Goal: Task Accomplishment & Management: Use online tool/utility

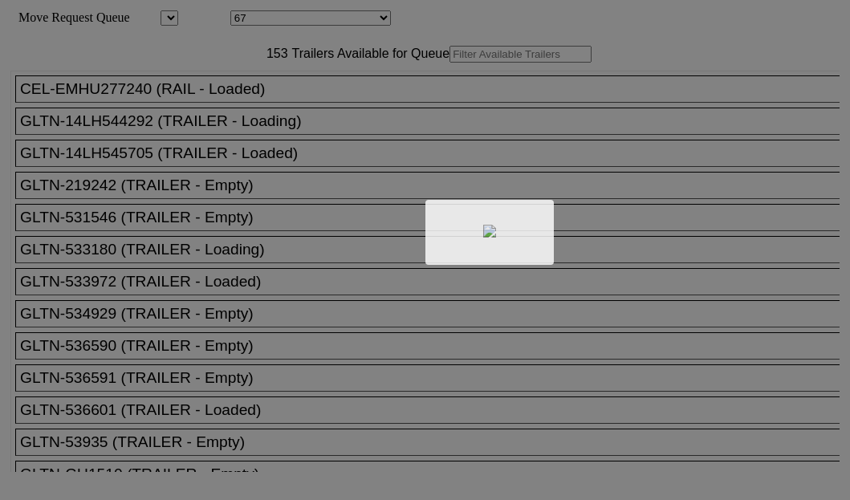
select select "8235"
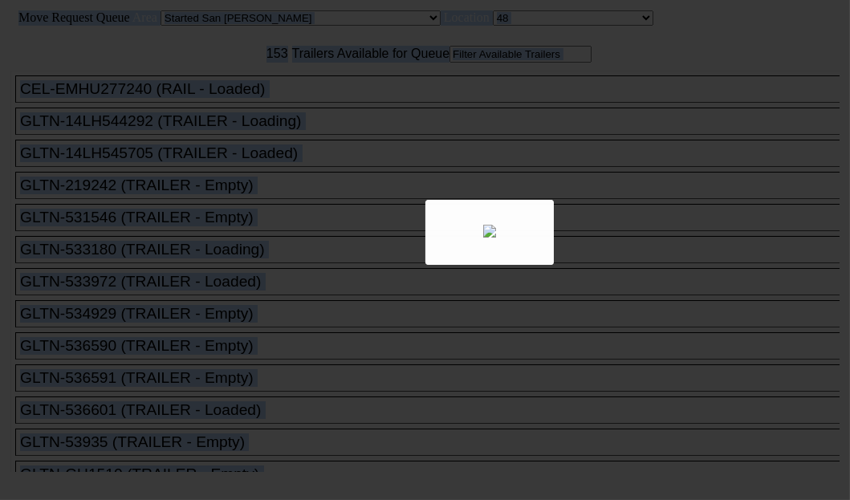
click at [262, 105] on body "Move Request Queue Area Started San Pedro Lost San Pedro Appt San Pedro B4 West…" at bounding box center [424, 270] width 837 height 529
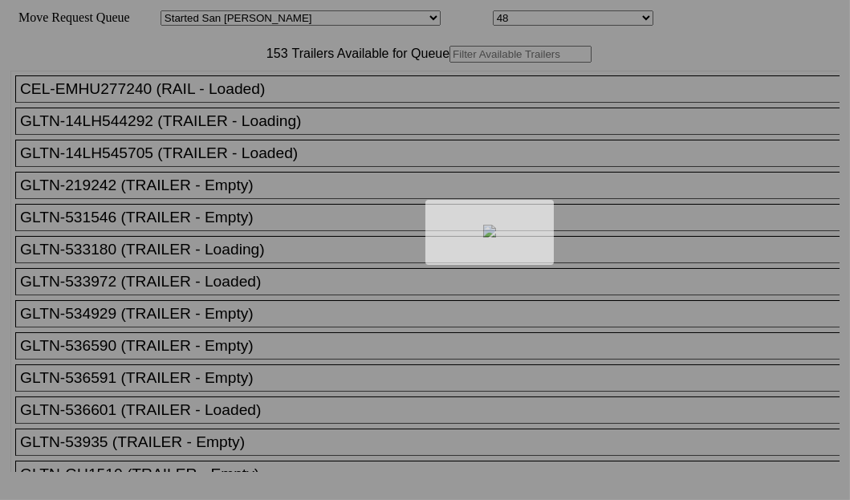
click at [262, 105] on div at bounding box center [425, 250] width 850 height 500
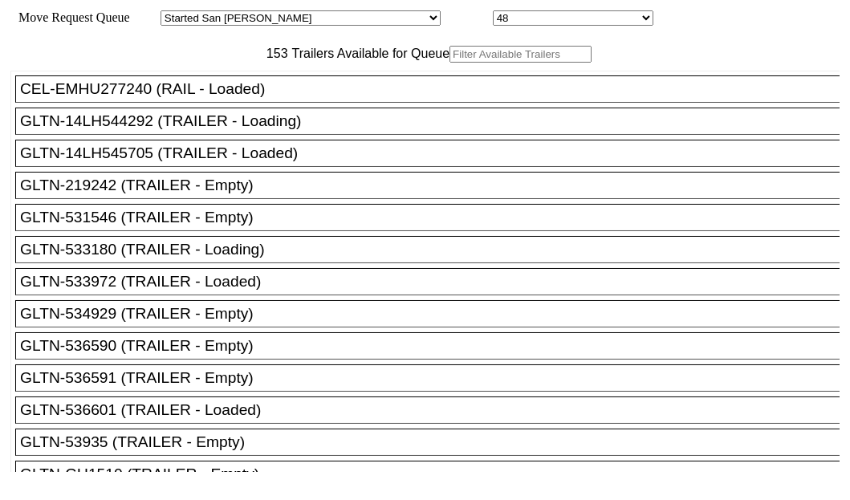
click at [449, 63] on input "text" at bounding box center [520, 54] width 142 height 17
paste input "MRSU5336843"
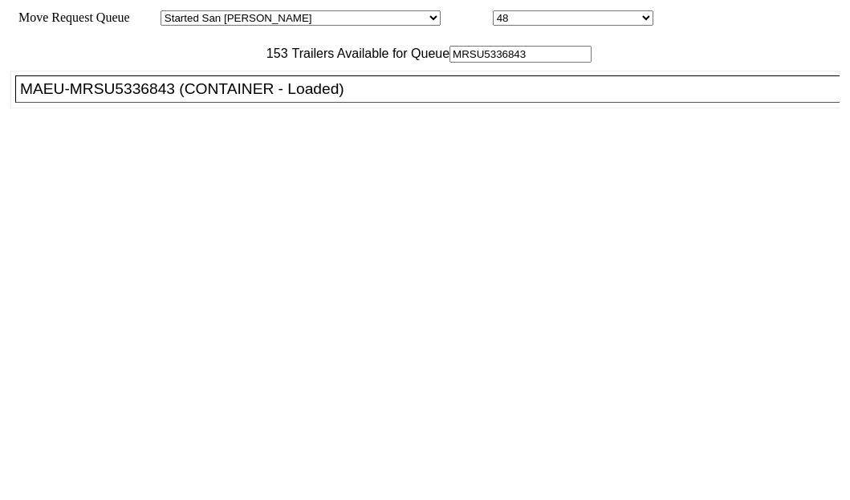
type input "MRSU5336843"
click at [104, 98] on div "MAEU-MRSU5336843 (CONTAINER - Loaded)" at bounding box center [434, 89] width 829 height 18
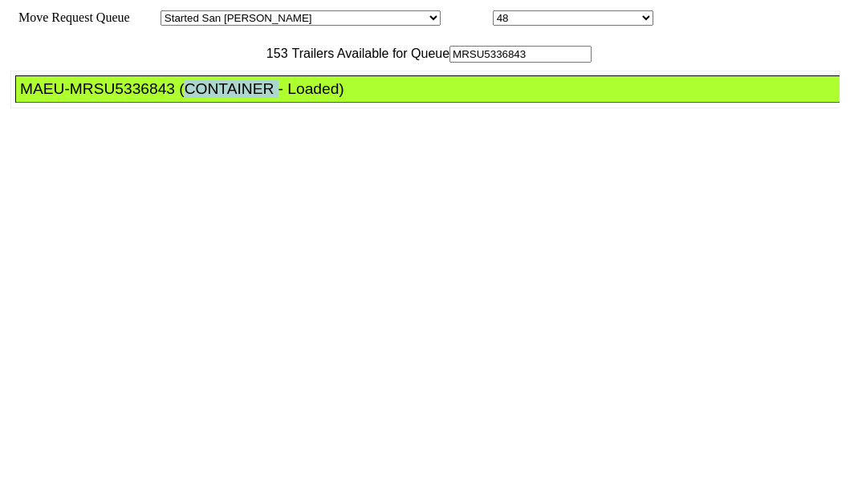
click at [104, 98] on div "MAEU-MRSU5336843 (CONTAINER - Loaded)" at bounding box center [434, 89] width 829 height 18
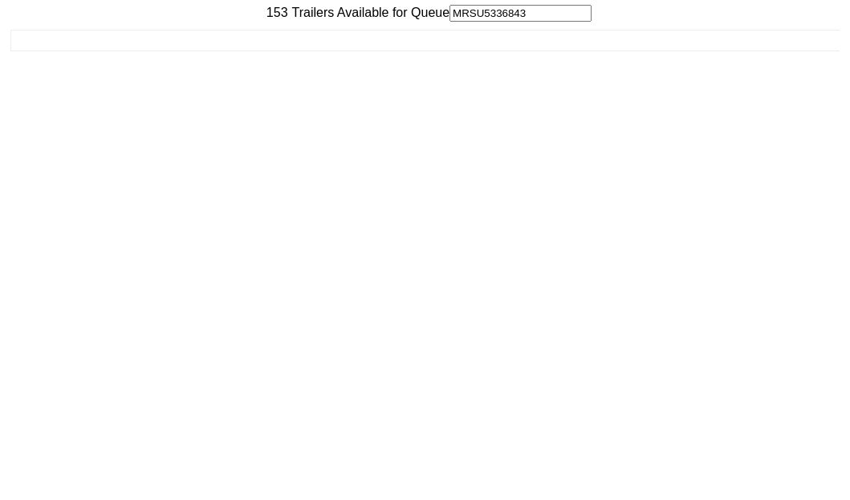
scroll to position [64, 0]
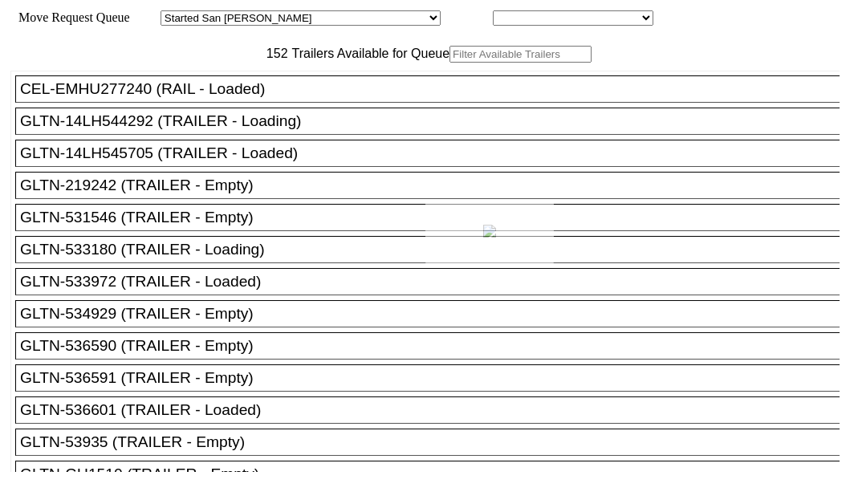
click at [257, 110] on body "Move Request Queue Area Started San Pedro Lost San Pedro Appt San Pedro B4 West…" at bounding box center [424, 270] width 837 height 529
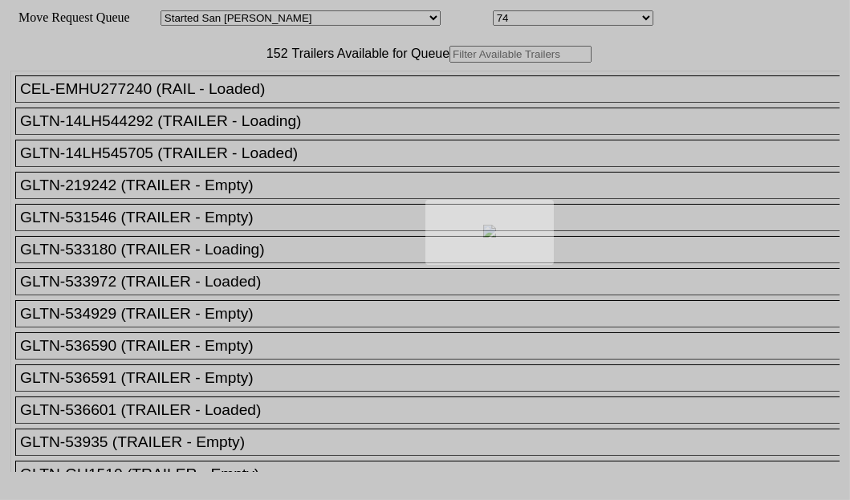
drag, startPoint x: 267, startPoint y: 113, endPoint x: 254, endPoint y: 107, distance: 14.0
click at [254, 107] on div at bounding box center [425, 250] width 850 height 500
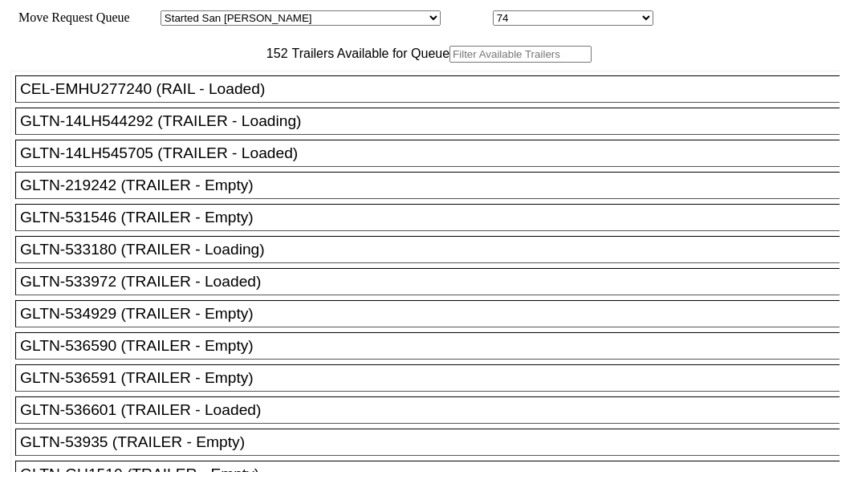
click at [449, 63] on input "text" at bounding box center [520, 54] width 142 height 17
paste input "WHSU6483807"
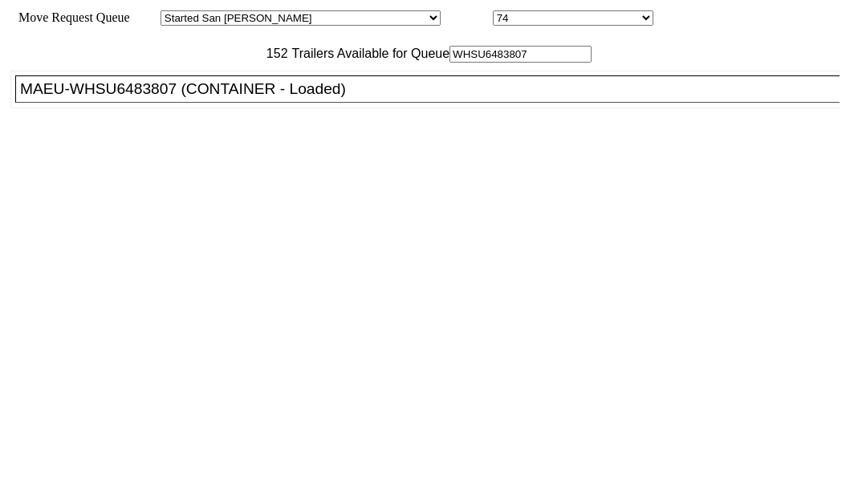
type input "WHSU6483807"
click at [132, 98] on div "MAEU-WHSU6483807 (CONTAINER - Loaded)" at bounding box center [434, 89] width 829 height 18
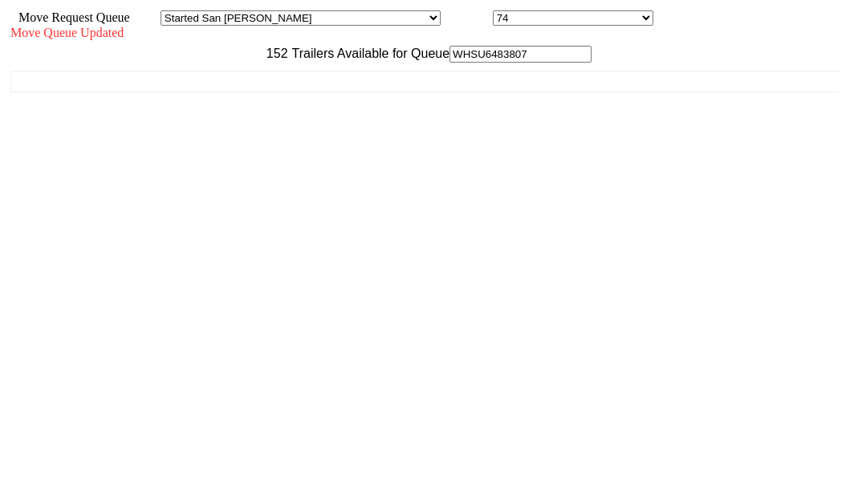
scroll to position [64, 0]
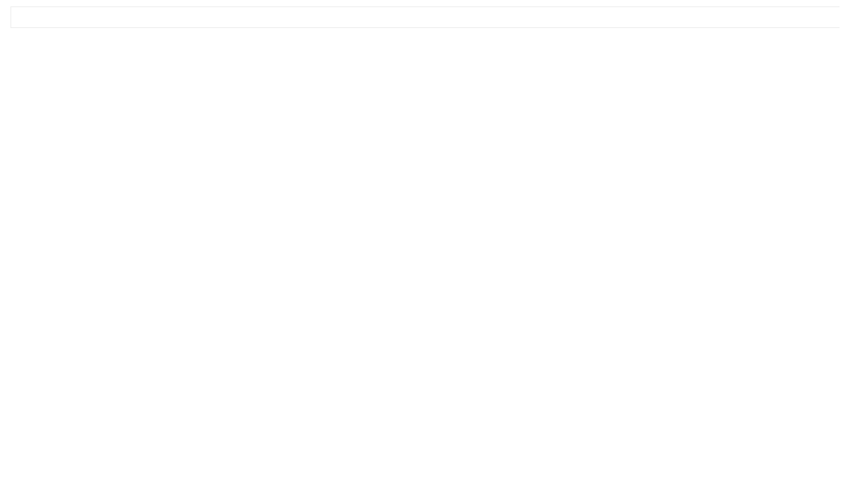
drag, startPoint x: 727, startPoint y: 457, endPoint x: 560, endPoint y: 60, distance: 430.7
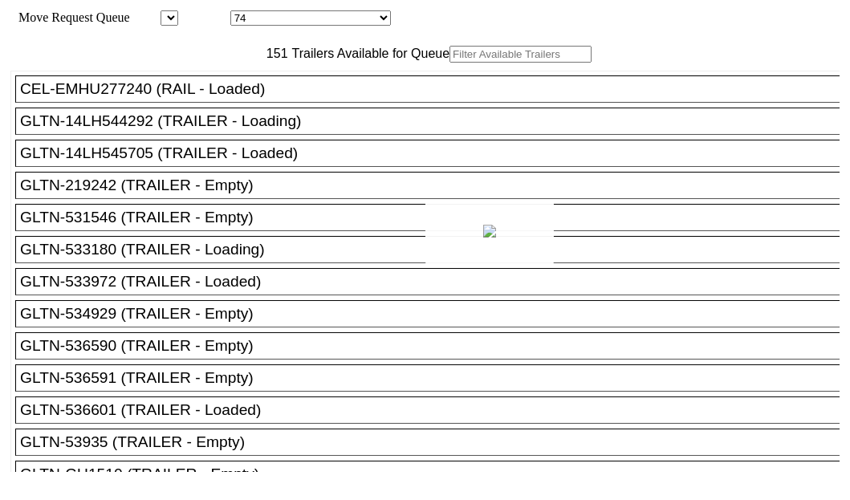
click at [233, 110] on div at bounding box center [425, 250] width 850 height 500
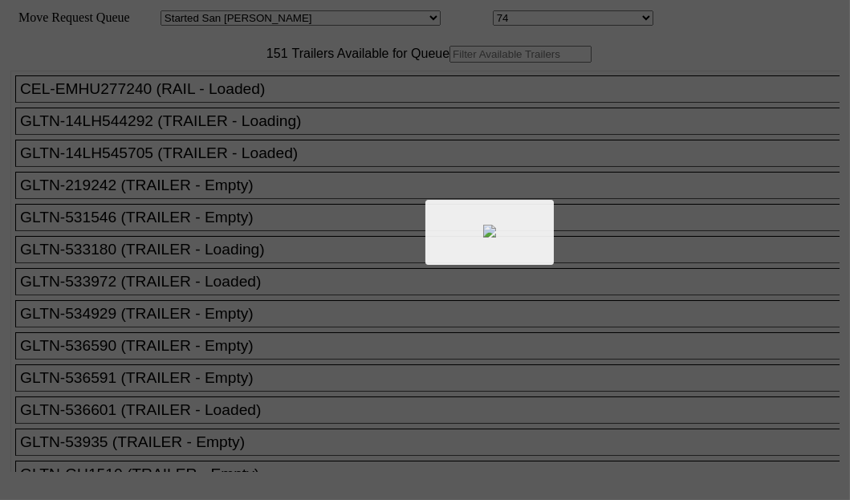
click at [235, 102] on div at bounding box center [425, 250] width 850 height 500
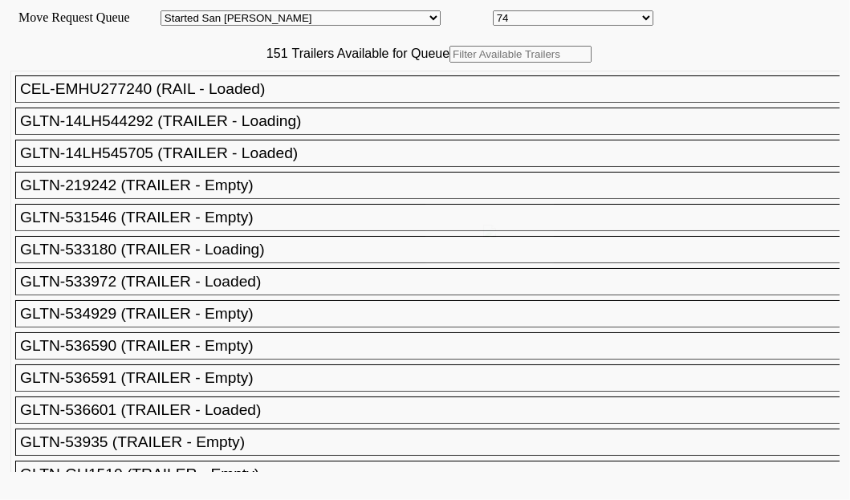
click at [449, 63] on input "text" at bounding box center [520, 54] width 142 height 17
paste input "251364"
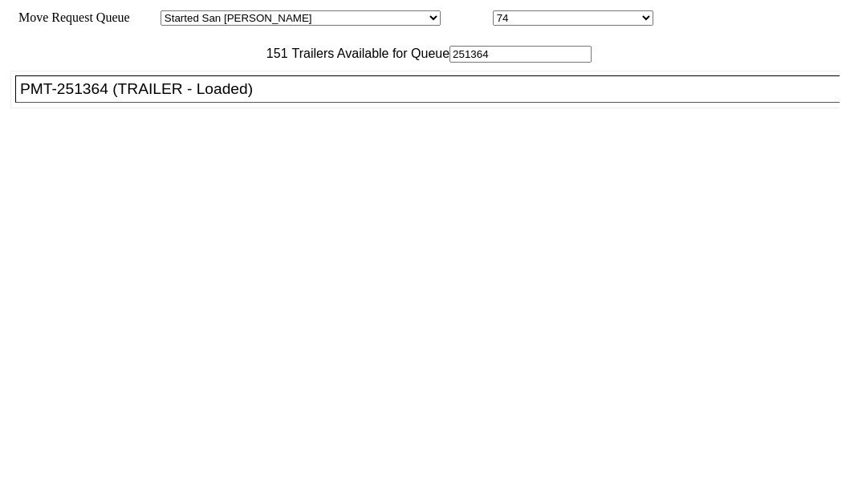
type input "251364"
click at [136, 98] on div "PMT-251364 (TRAILER - Loaded)" at bounding box center [434, 89] width 829 height 18
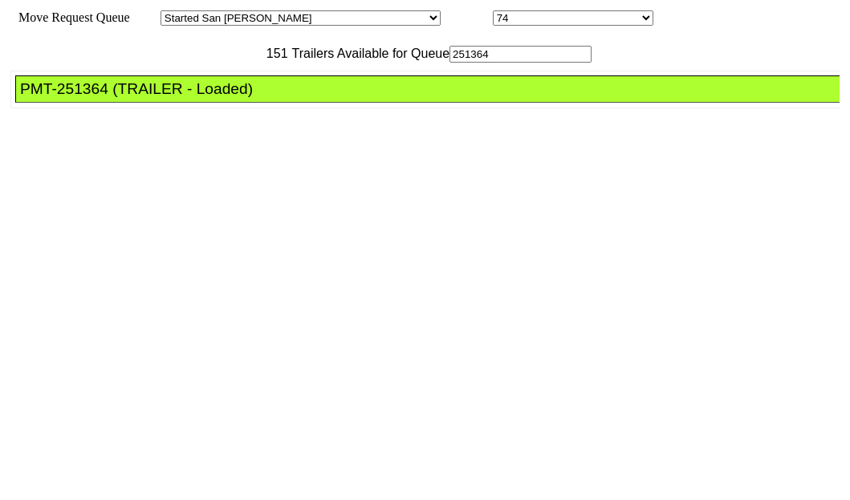
click at [136, 98] on div "PMT-251364 (TRAILER - Loaded)" at bounding box center [434, 89] width 829 height 18
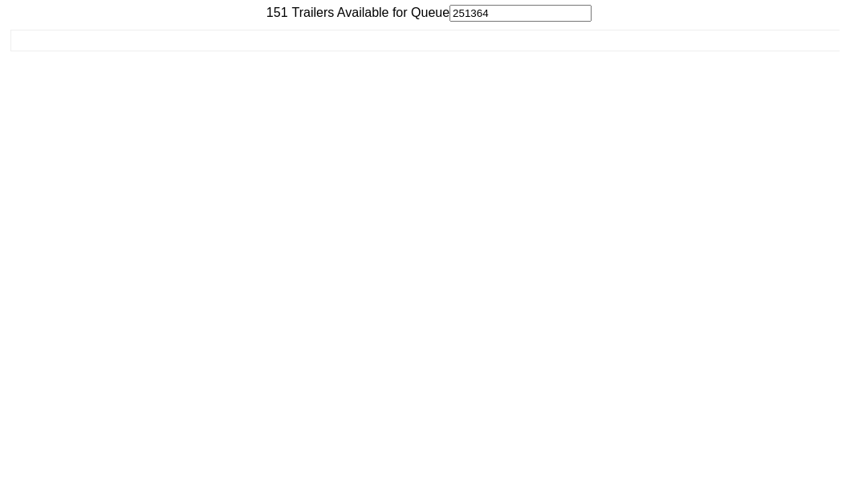
scroll to position [64, 0]
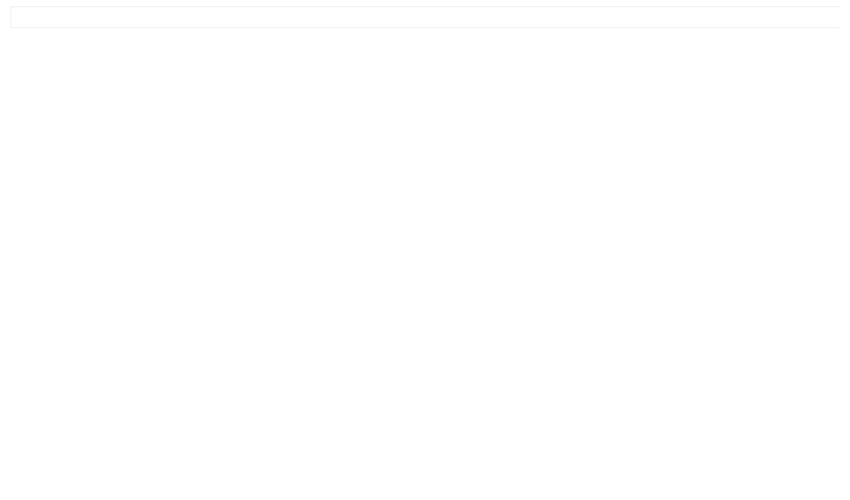
drag, startPoint x: 703, startPoint y: 463, endPoint x: 699, endPoint y: 454, distance: 9.7
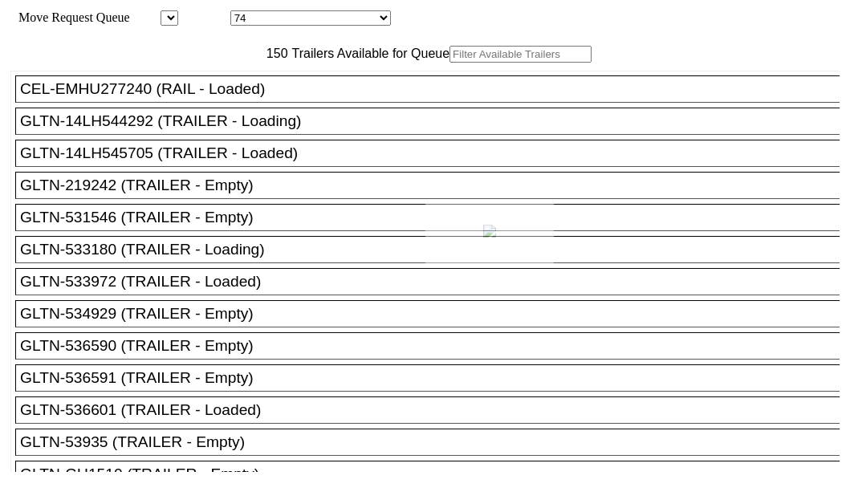
click at [232, 96] on div at bounding box center [425, 250] width 850 height 500
click at [449, 63] on input "text" at bounding box center [520, 54] width 142 height 17
paste input "GU2029"
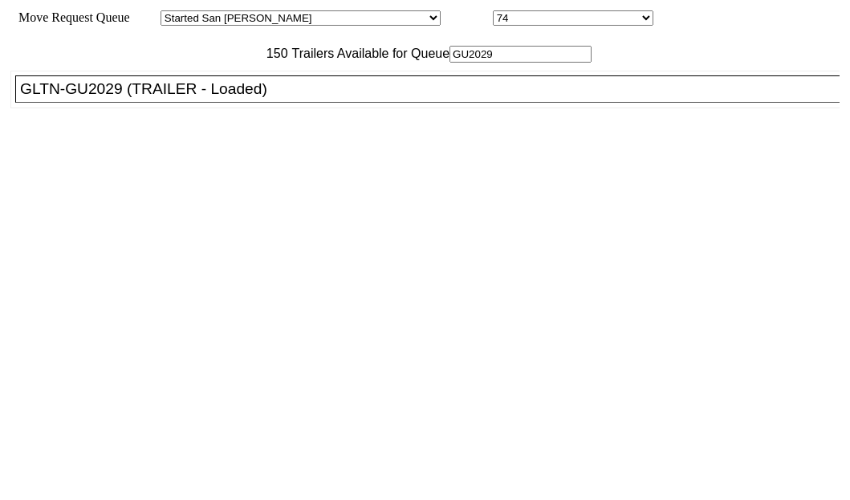
type input "GU2029"
click at [120, 98] on div "GLTN-GU2029 (TRAILER - Loaded)" at bounding box center [434, 89] width 829 height 18
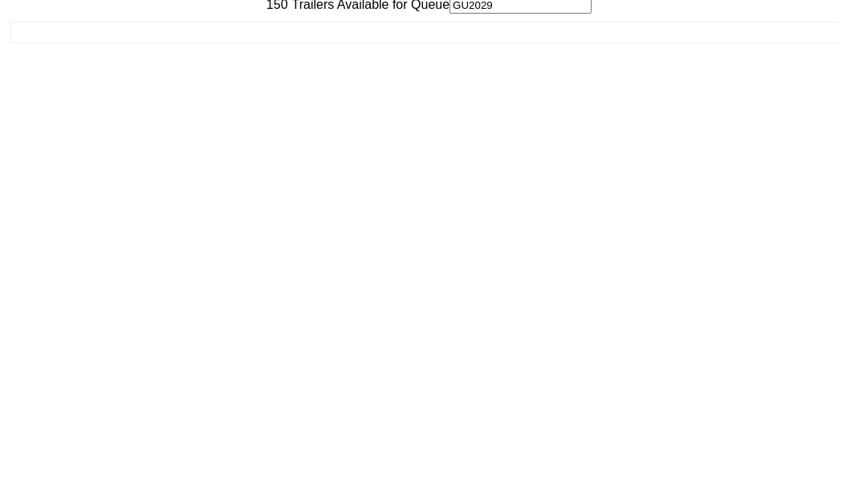
scroll to position [64, 0]
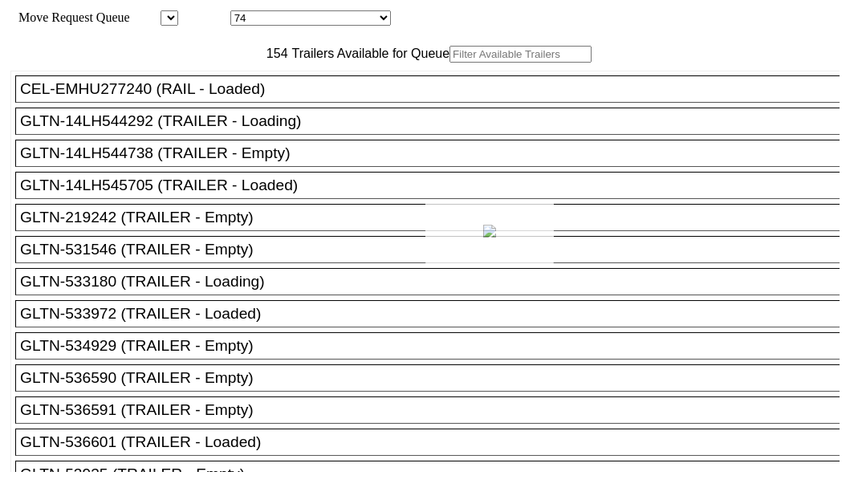
click at [278, 105] on div at bounding box center [425, 250] width 850 height 500
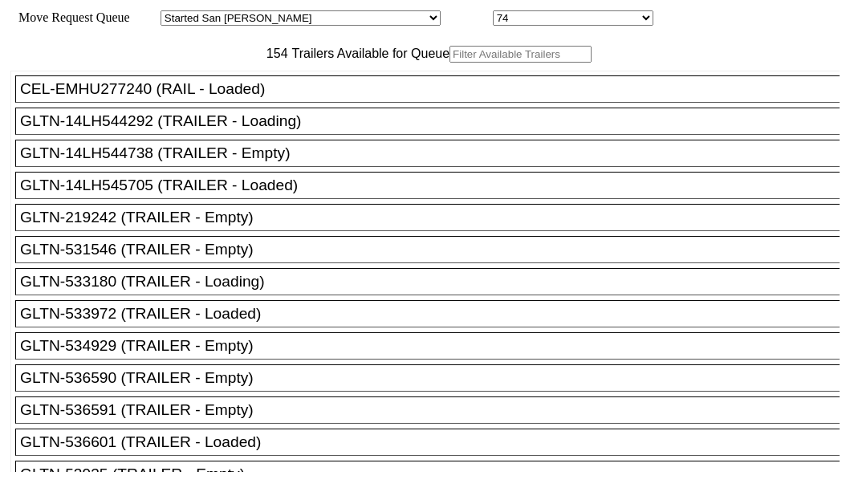
click at [298, 63] on div "154 Trailers Available for Queue" at bounding box center [424, 54] width 829 height 17
click at [297, 63] on div "154 Trailers Available for Queue" at bounding box center [424, 54] width 829 height 17
paste input "180855"
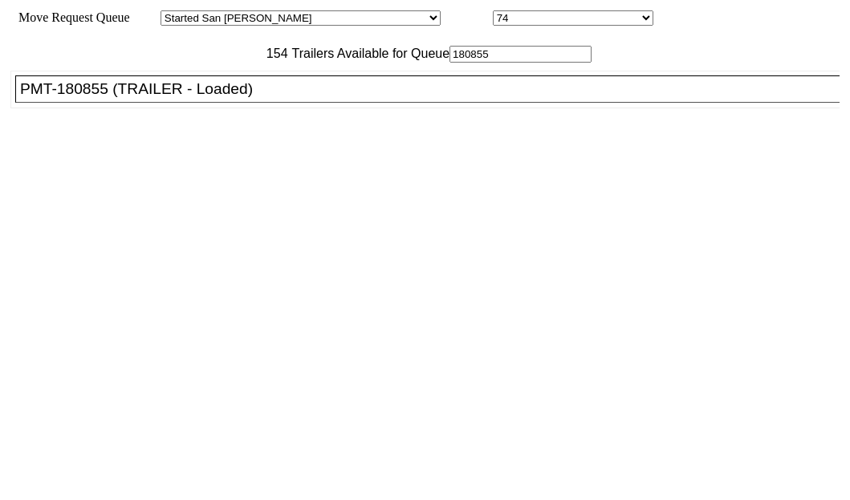
type input "180855"
click at [58, 189] on div "CEL-EMHU277240 (RAIL - Loaded) GLTN-14LH544292 (TRAILER - Loading) GLTN-14LH544…" at bounding box center [424, 267] width 829 height 409
click at [75, 98] on div "PMT-180855 (TRAILER - Loaded)" at bounding box center [434, 89] width 829 height 18
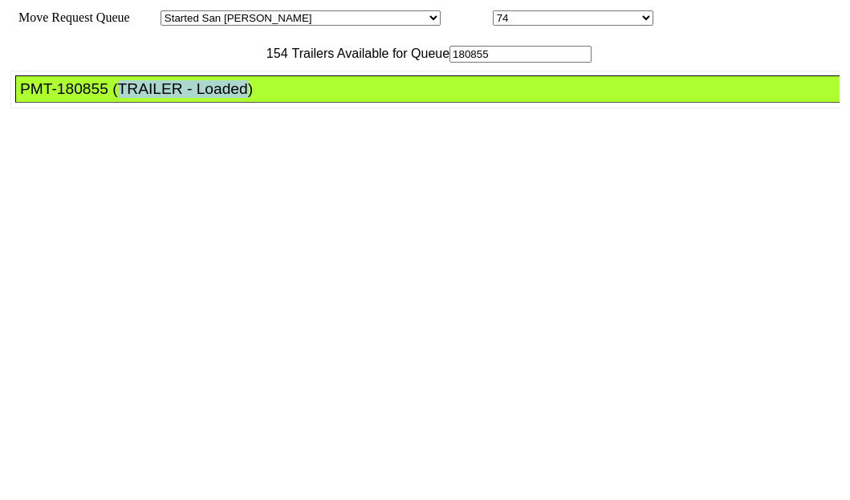
drag, startPoint x: 75, startPoint y: 160, endPoint x: 171, endPoint y: 167, distance: 95.7
click at [75, 98] on div "PMT-180855 (TRAILER - Loaded)" at bounding box center [434, 89] width 829 height 18
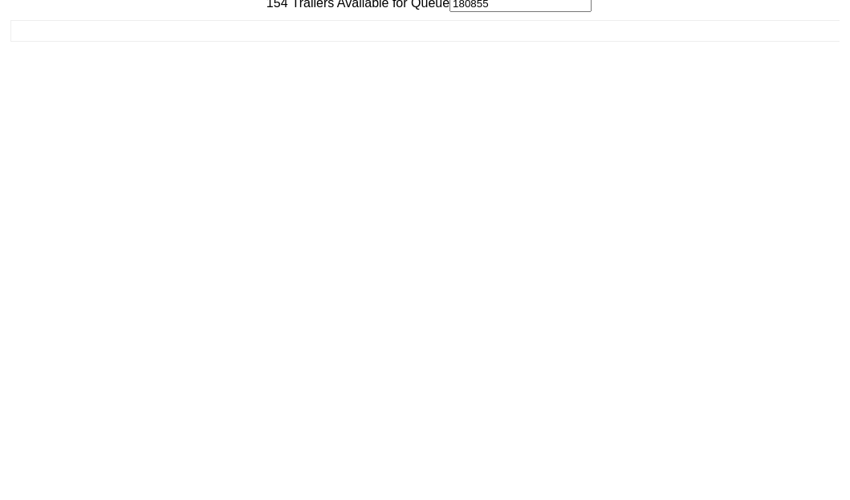
scroll to position [64, 0]
